Goal: Information Seeking & Learning: Learn about a topic

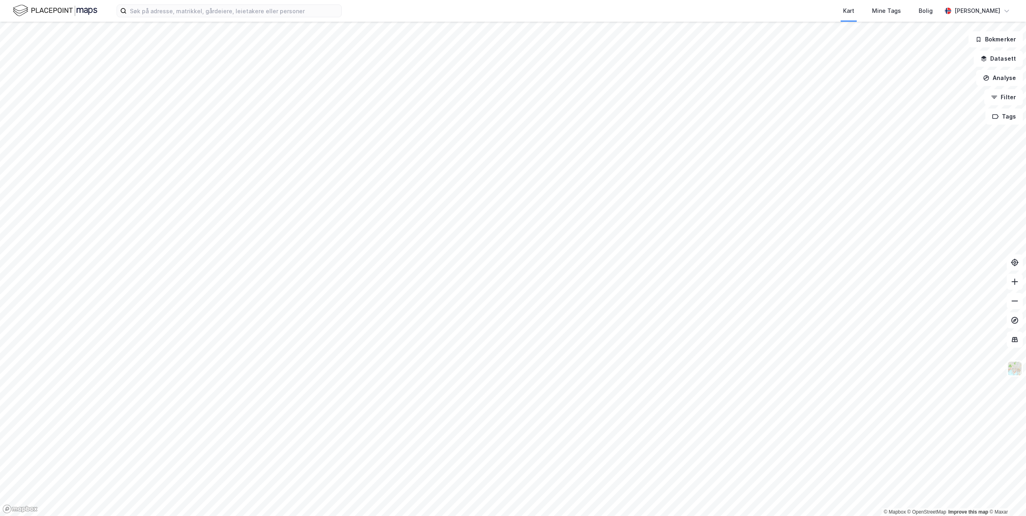
click at [289, 19] on div "Kart Mine Tags Bolig [PERSON_NAME]" at bounding box center [513, 11] width 1026 height 22
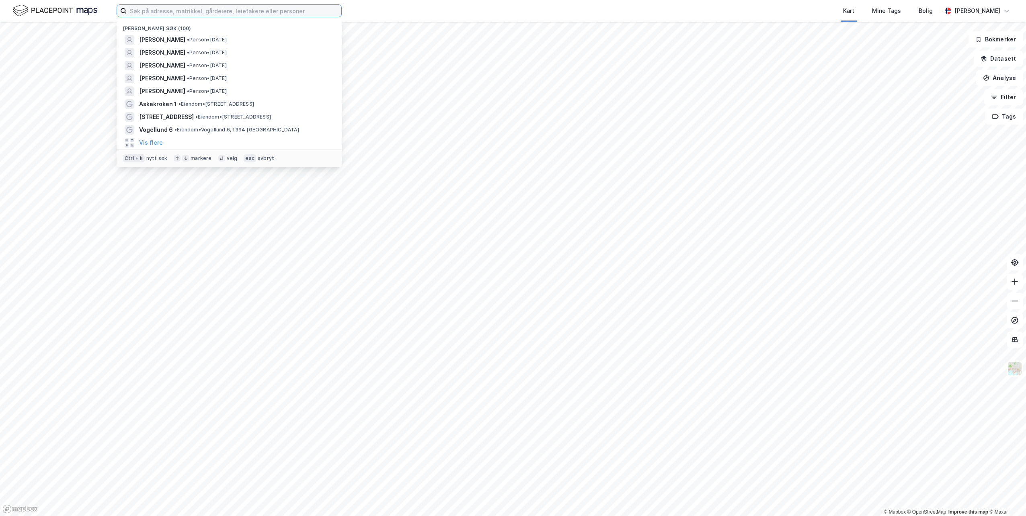
click at [289, 16] on input at bounding box center [234, 11] width 215 height 12
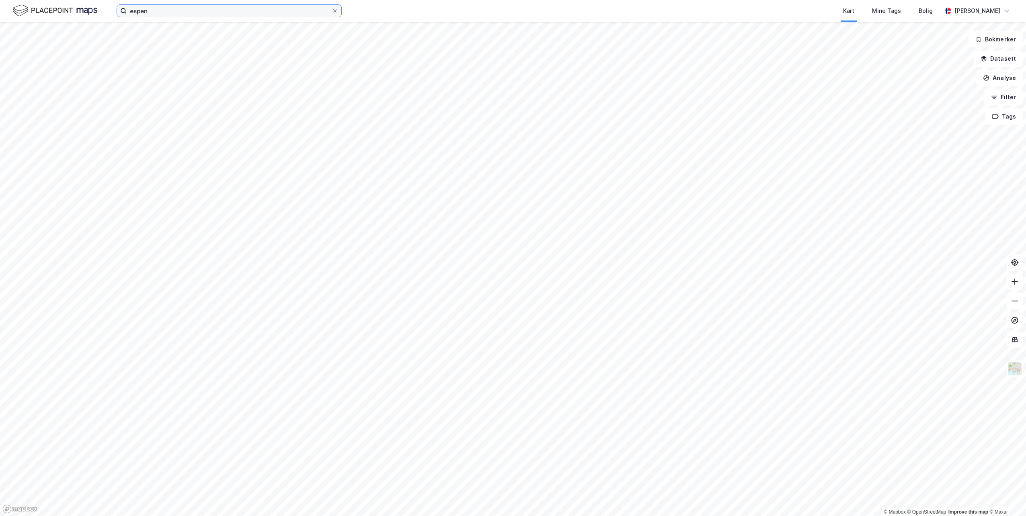
click at [189, 15] on input "espen" at bounding box center [229, 11] width 205 height 12
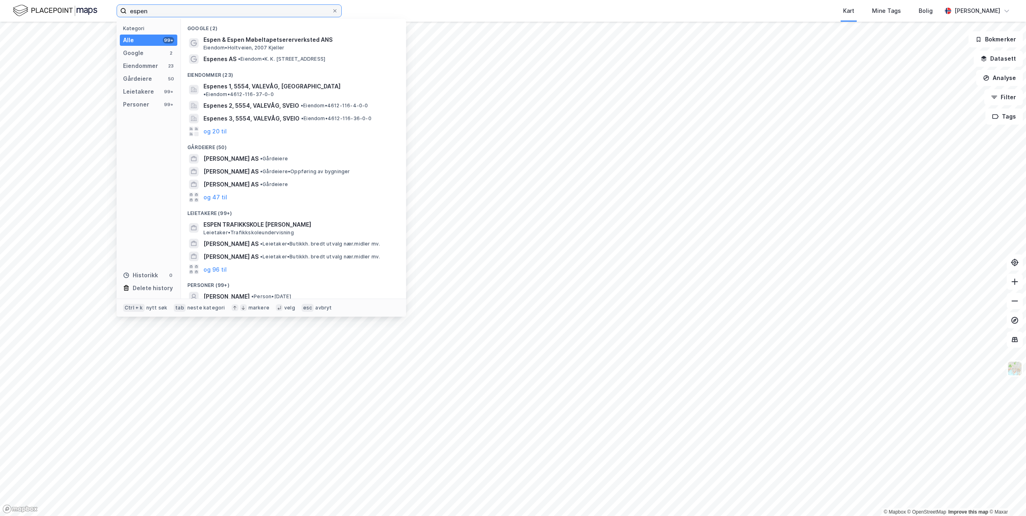
click at [189, 15] on input "espen" at bounding box center [229, 11] width 205 height 12
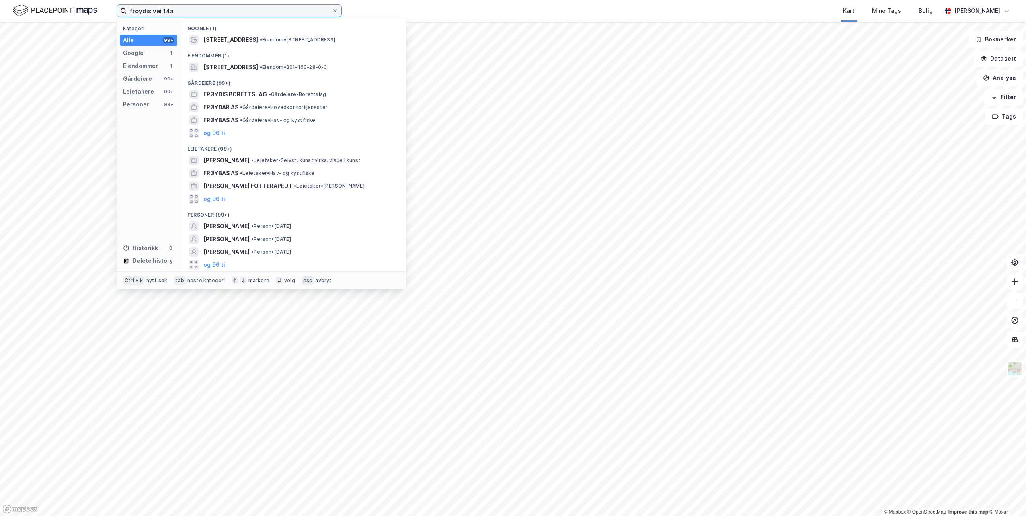
type input "frøydis vei 14a"
click at [219, 39] on span "[STREET_ADDRESS]" at bounding box center [230, 40] width 55 height 10
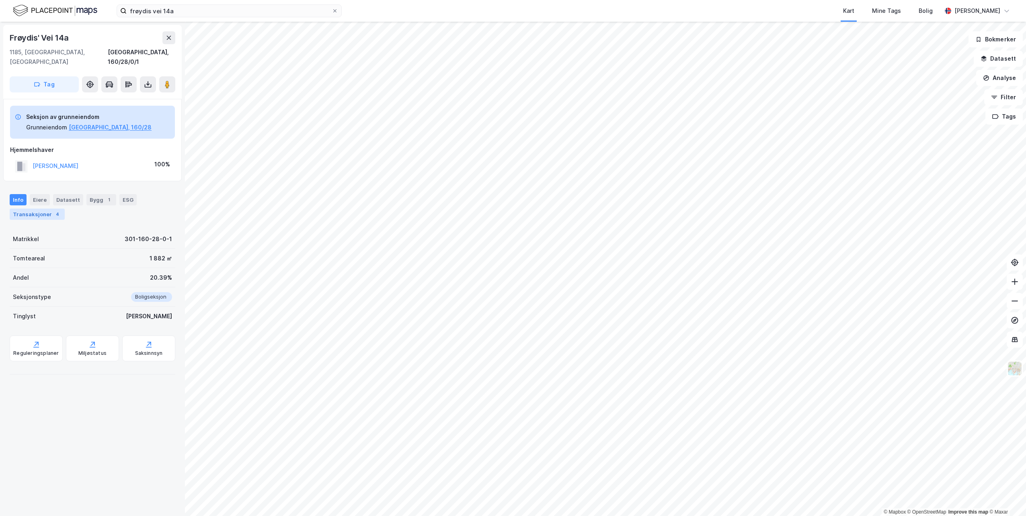
click at [53, 210] on div "4" at bounding box center [57, 214] width 8 height 8
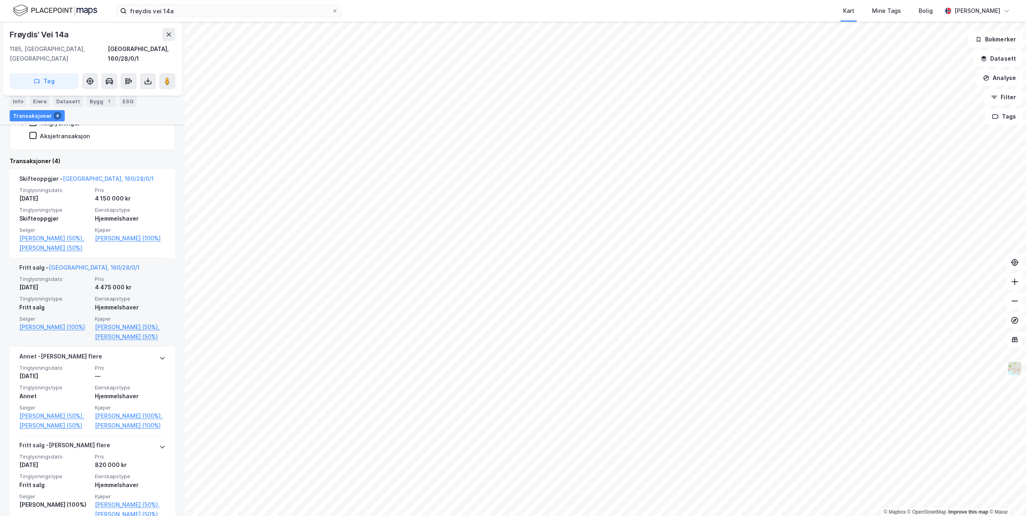
scroll to position [248, 0]
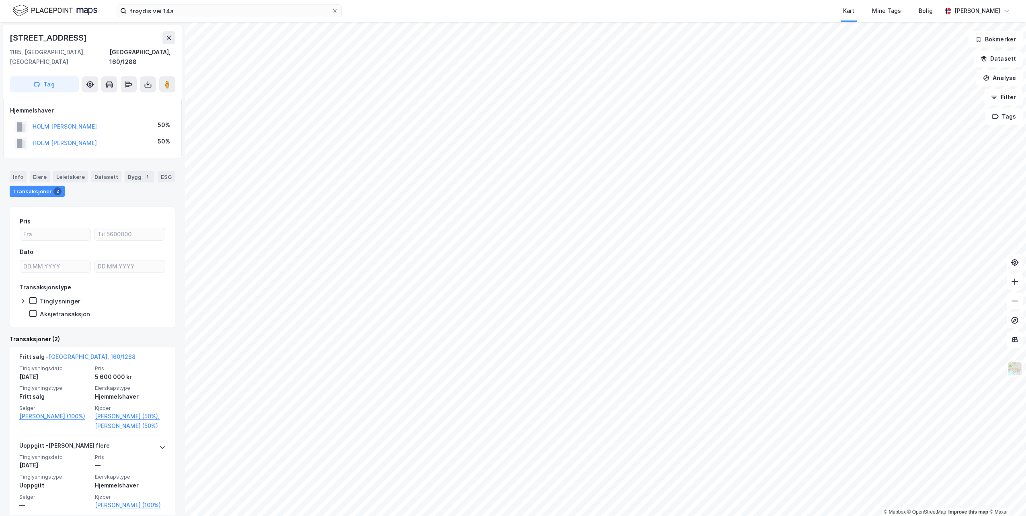
scroll to position [28, 0]
click at [136, 171] on div "Bygg 1" at bounding box center [140, 176] width 30 height 11
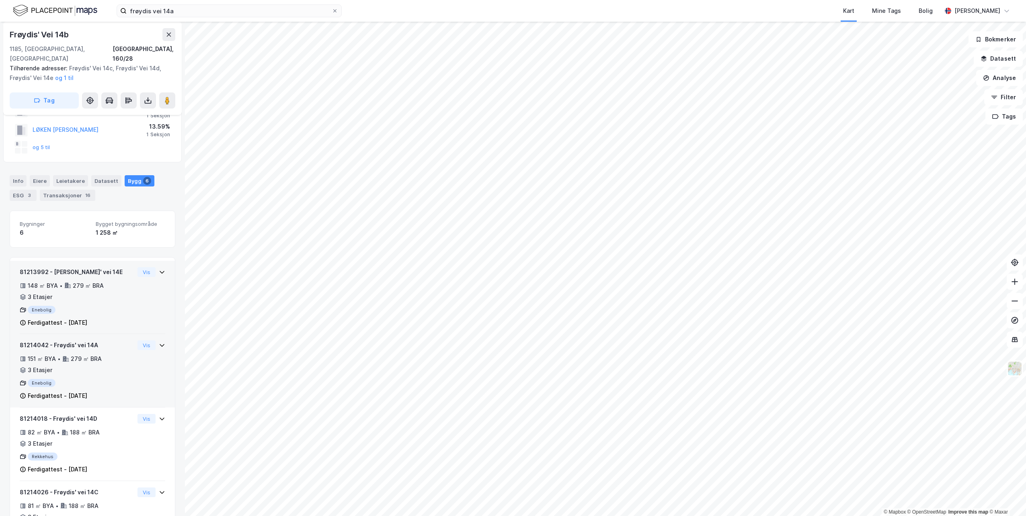
scroll to position [68, 0]
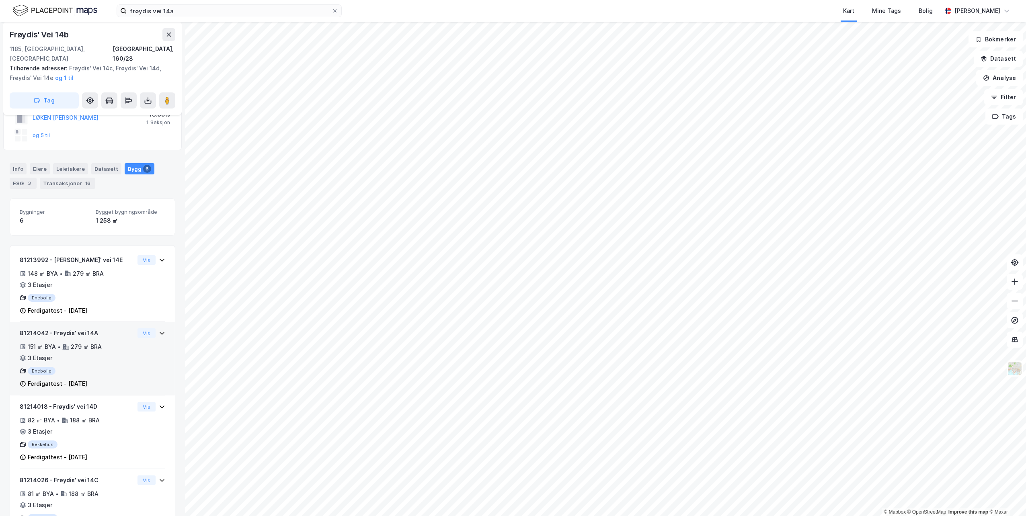
click at [110, 328] on div "81214042 - Frøydis' vei 14A" at bounding box center [77, 333] width 115 height 10
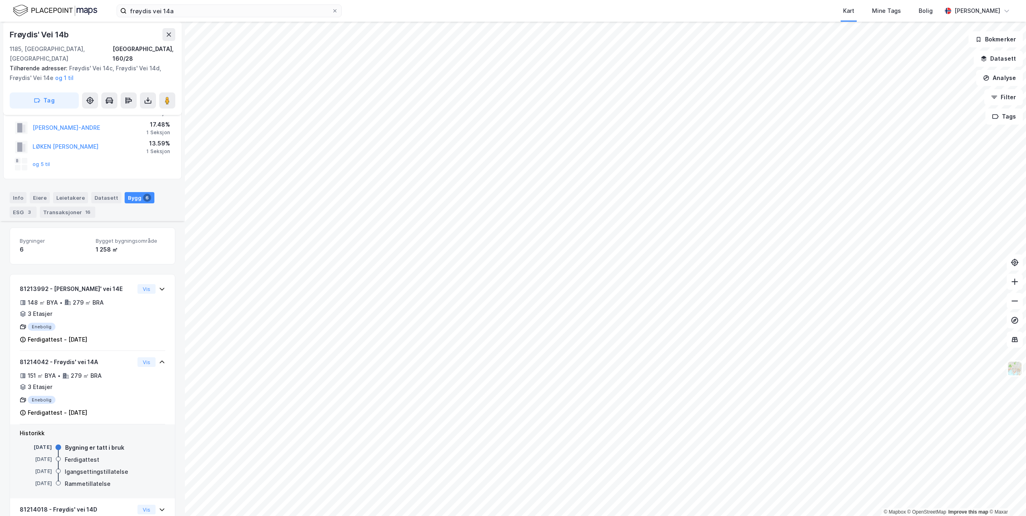
scroll to position [0, 0]
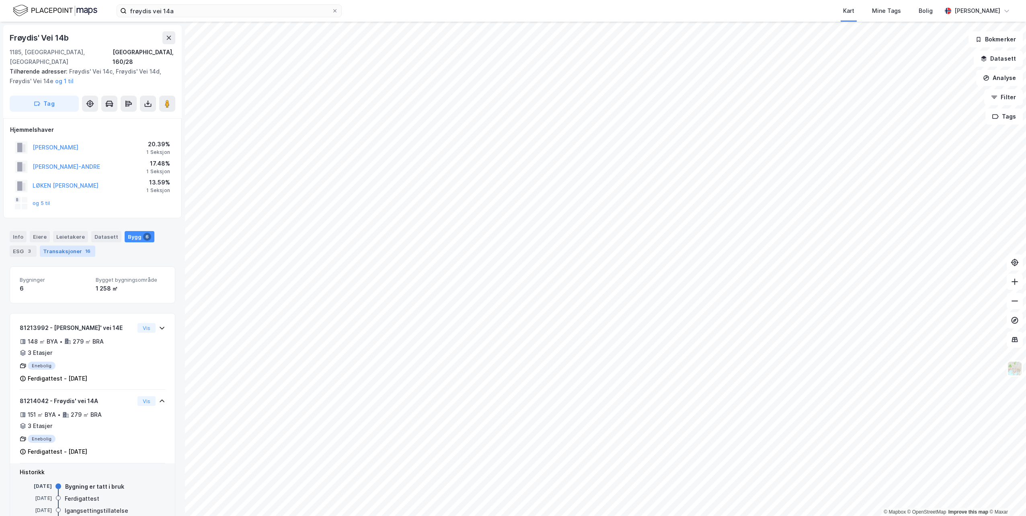
click at [56, 246] on div "Transaksjoner 16" at bounding box center [67, 251] width 55 height 11
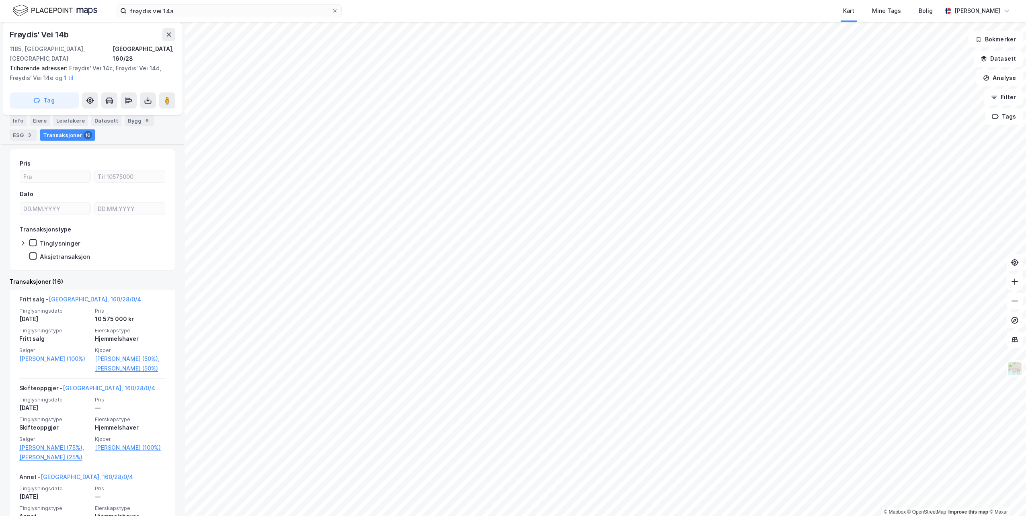
scroll to position [121, 0]
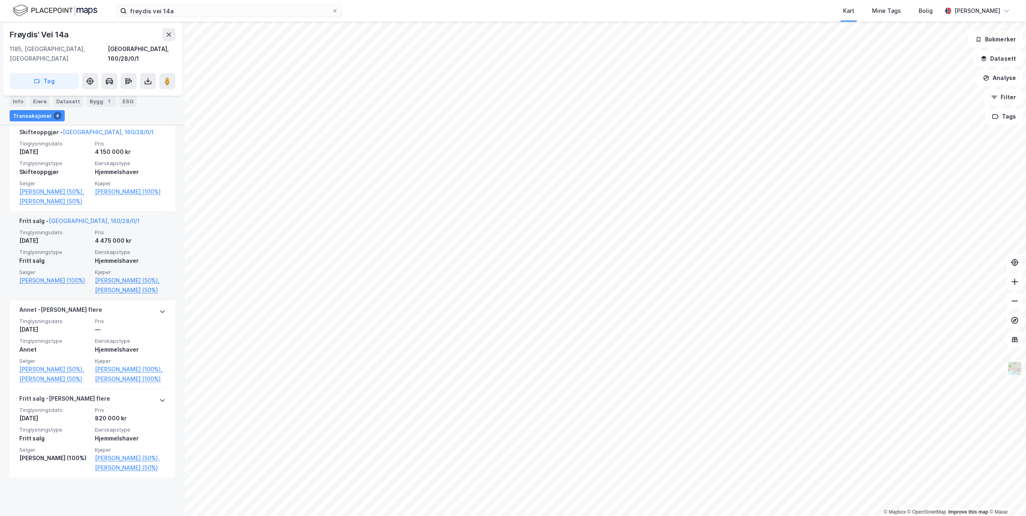
scroll to position [207, 0]
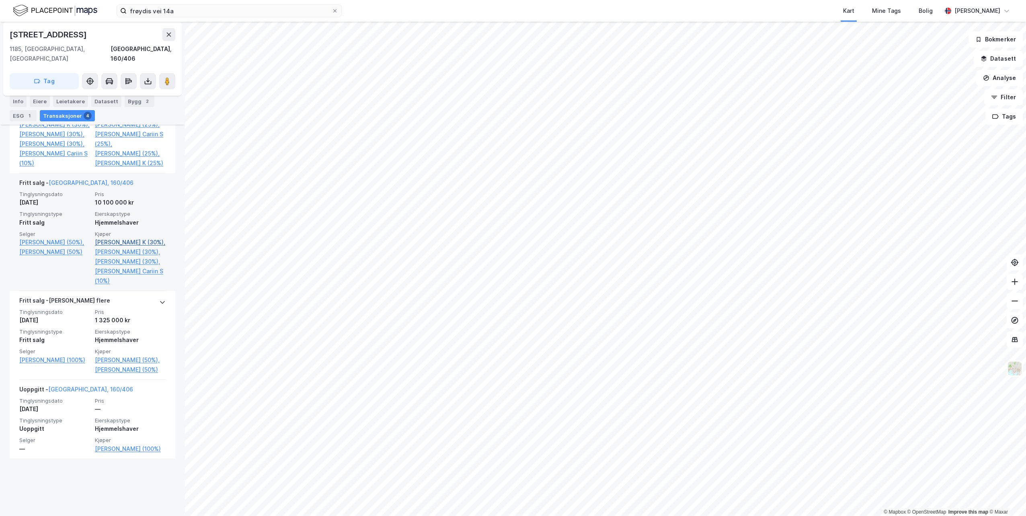
scroll to position [325, 0]
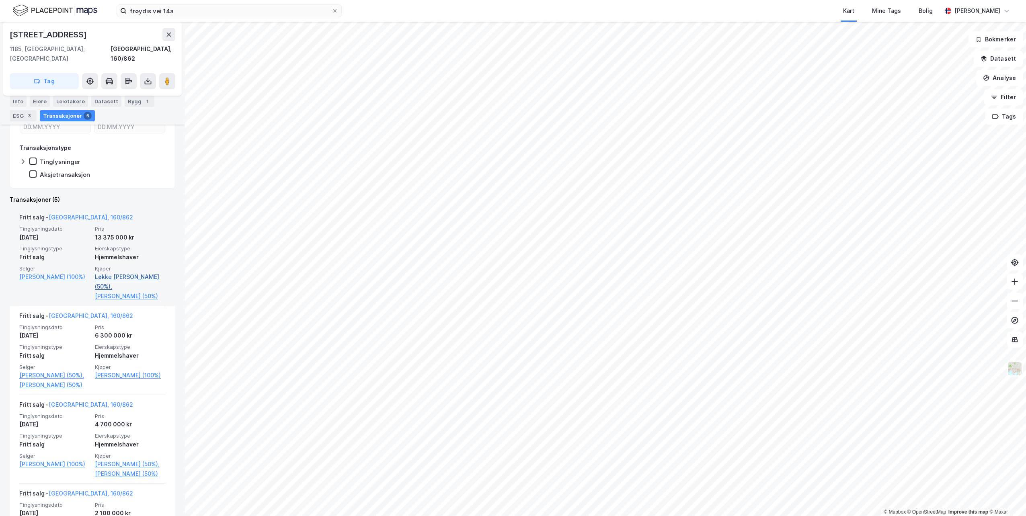
scroll to position [121, 0]
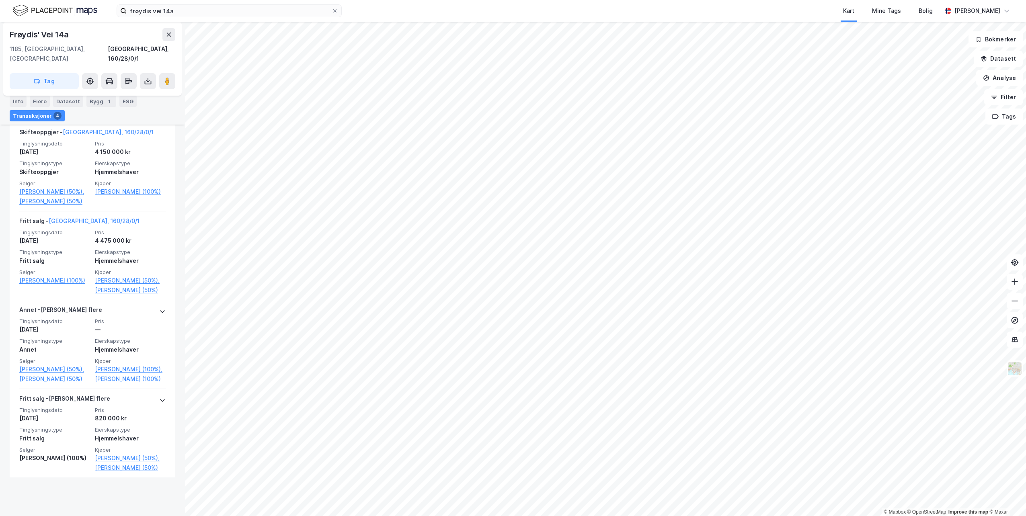
scroll to position [247, 0]
